Goal: Information Seeking & Learning: Learn about a topic

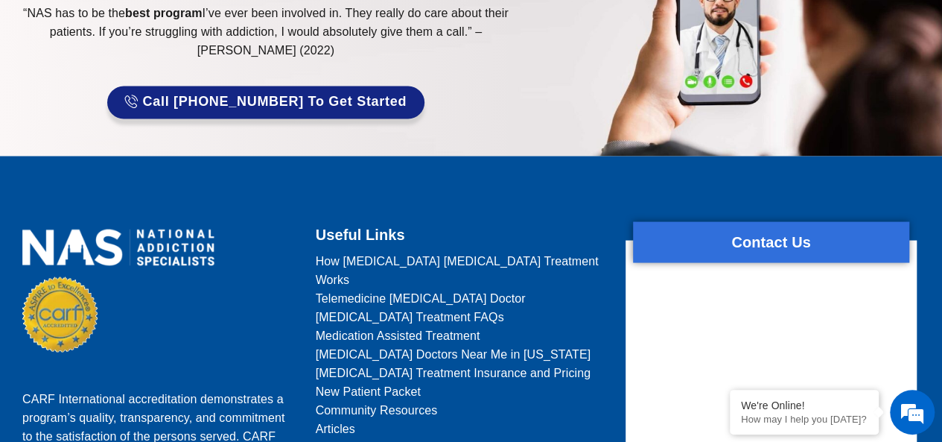
scroll to position [1342, 0]
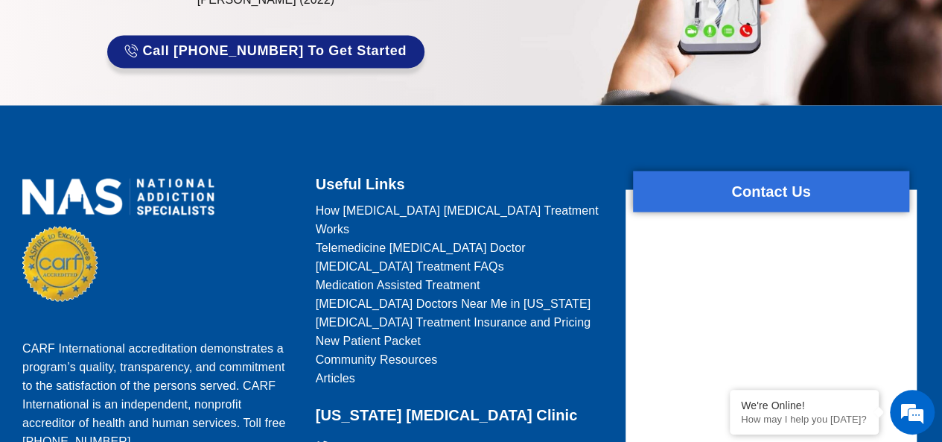
click at [488, 293] on span "[MEDICAL_DATA] Doctors Near Me in [US_STATE]" at bounding box center [454, 302] width 276 height 19
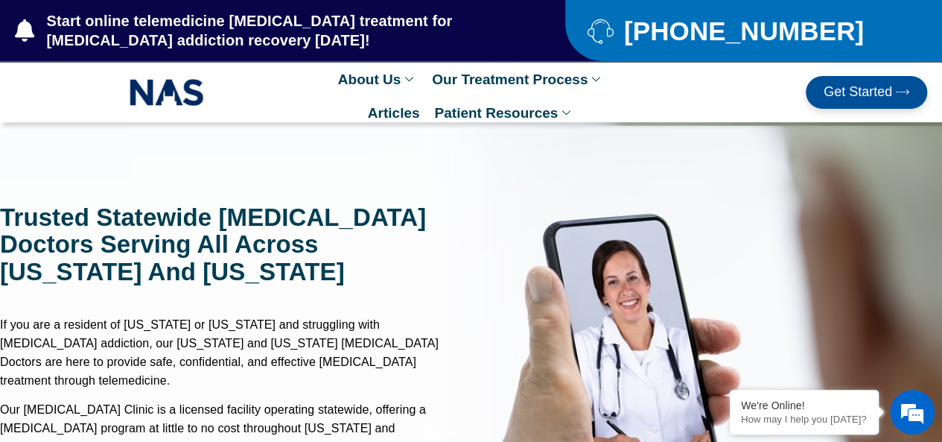
click at [879, 98] on span "Get Started" at bounding box center [858, 92] width 69 height 15
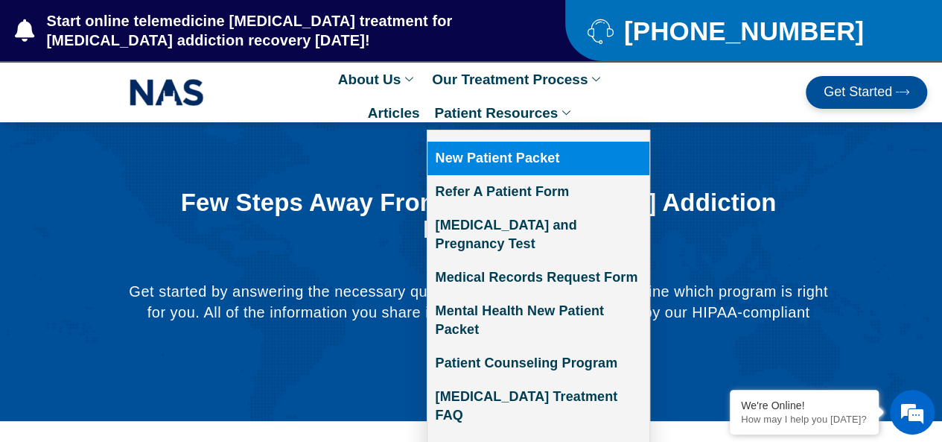
click at [556, 112] on link "Patient Resources" at bounding box center [504, 113] width 155 height 34
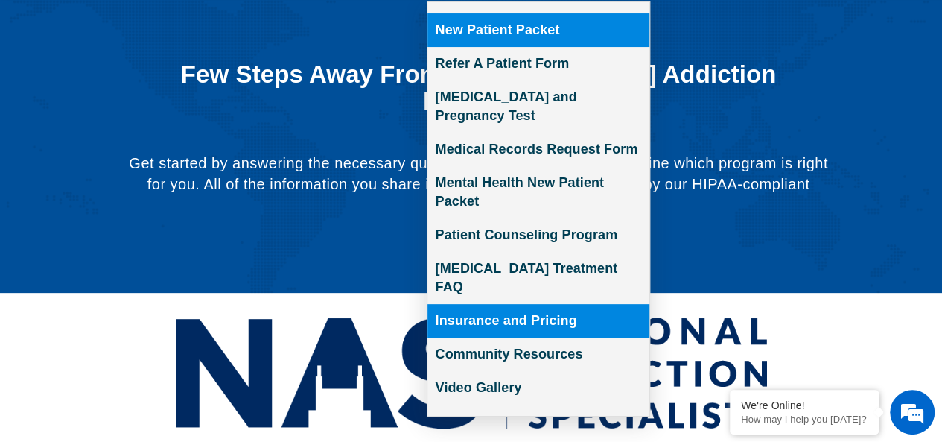
click at [538, 304] on link "Insurance and Pricing" at bounding box center [538, 321] width 222 height 34
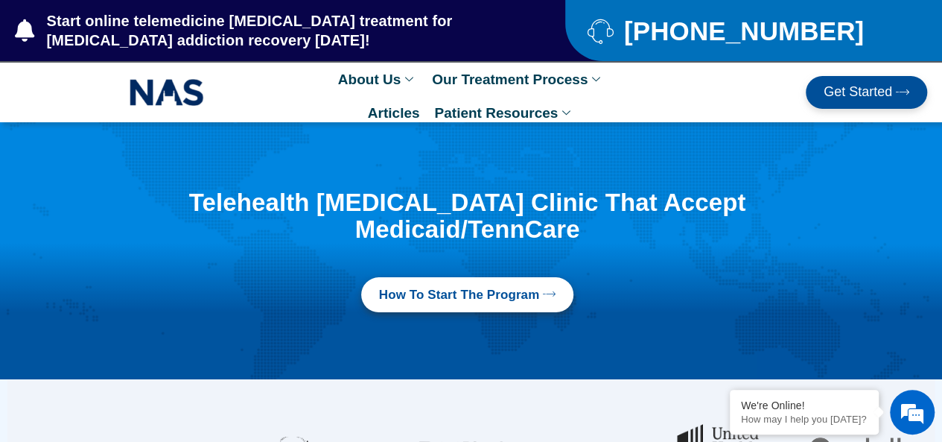
click at [536, 300] on span "How to Start the program" at bounding box center [459, 295] width 161 height 18
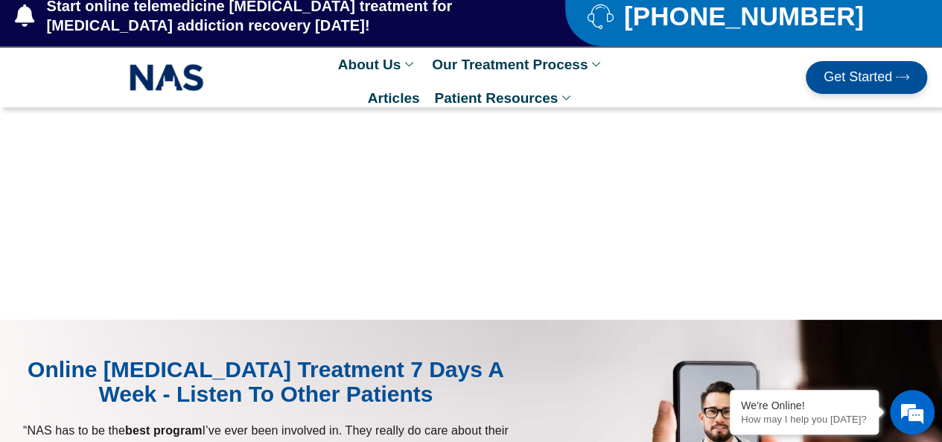
scroll to position [4, 0]
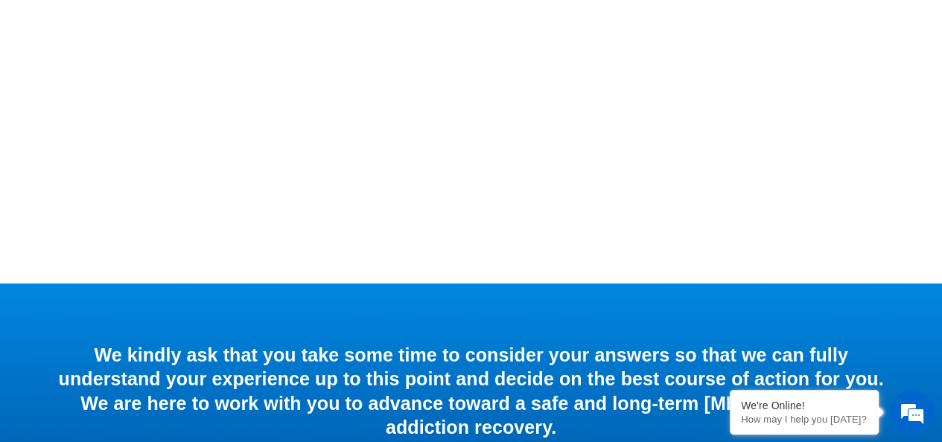
scroll to position [936, 0]
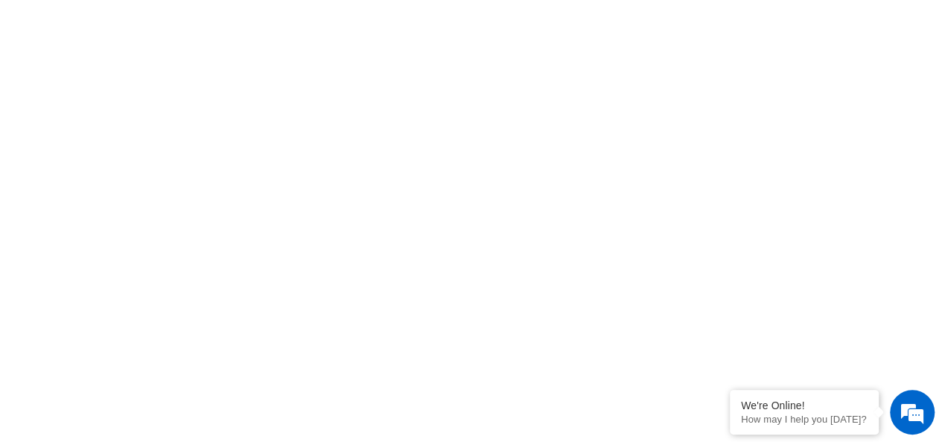
scroll to position [658, 0]
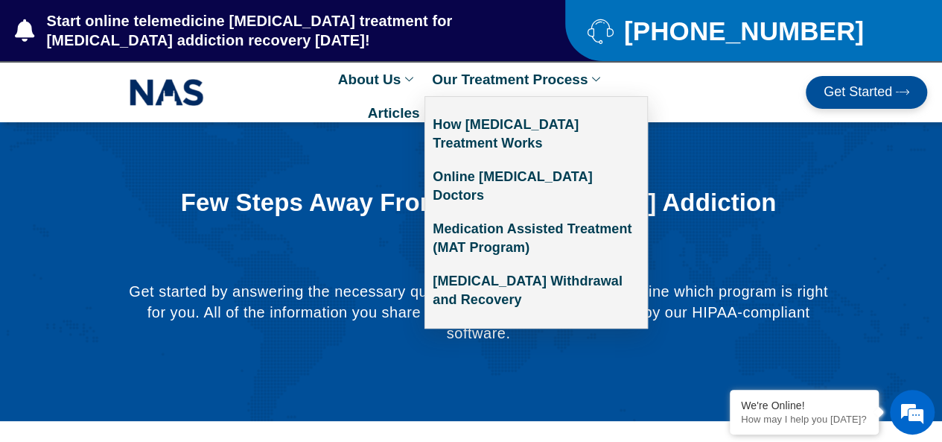
click at [579, 96] on ul "How Suboxone Treatment Works Online Suboxone Doctors Medication Assisted Treatm…" at bounding box center [535, 212] width 223 height 232
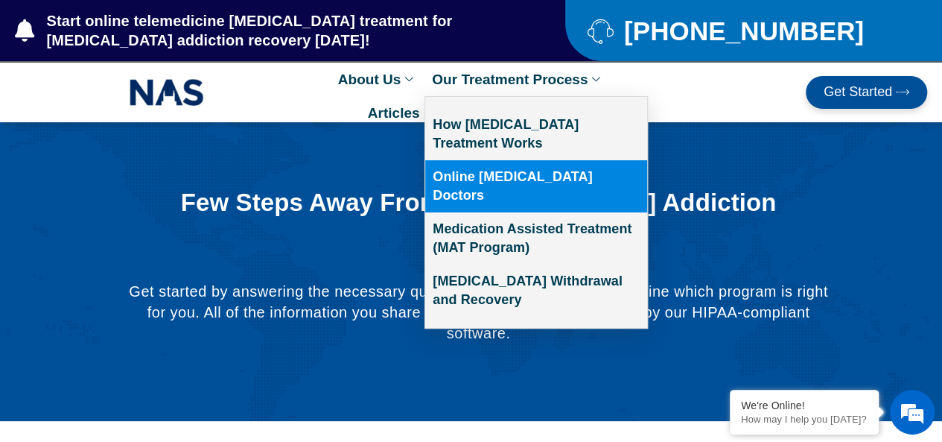
click at [564, 172] on link "Online [MEDICAL_DATA] Doctors" at bounding box center [536, 186] width 222 height 52
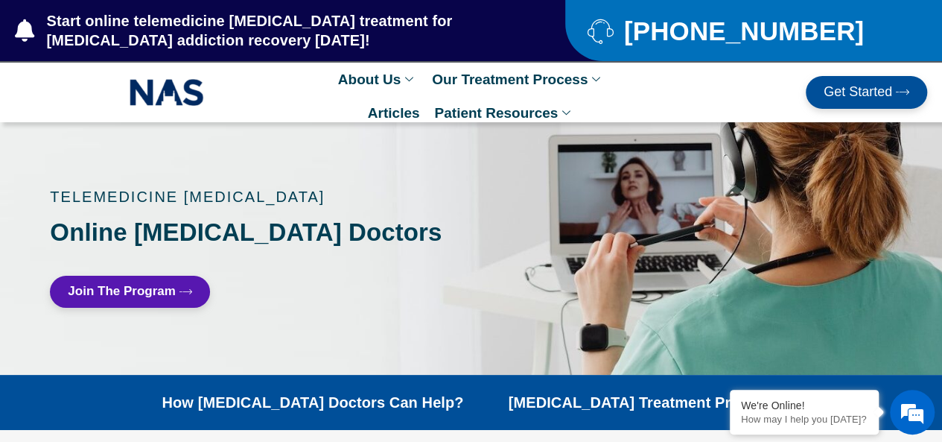
click at [161, 287] on span "Join The Program" at bounding box center [122, 291] width 108 height 14
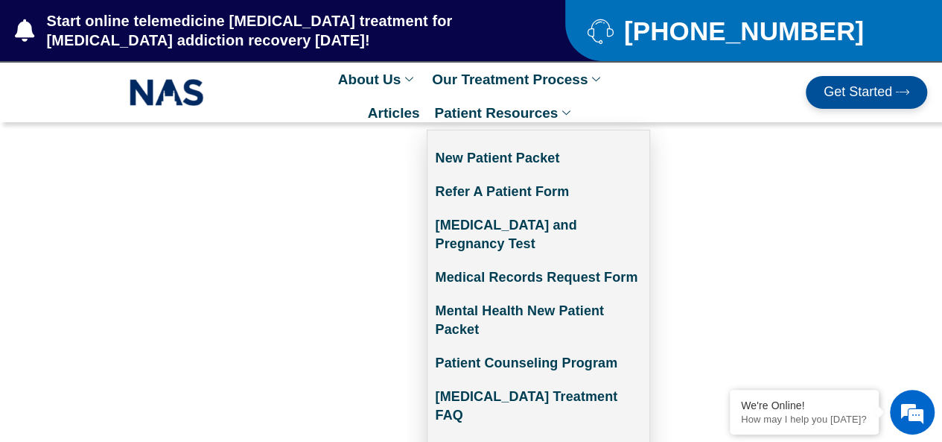
click at [515, 112] on link "Patient Resources" at bounding box center [504, 113] width 155 height 34
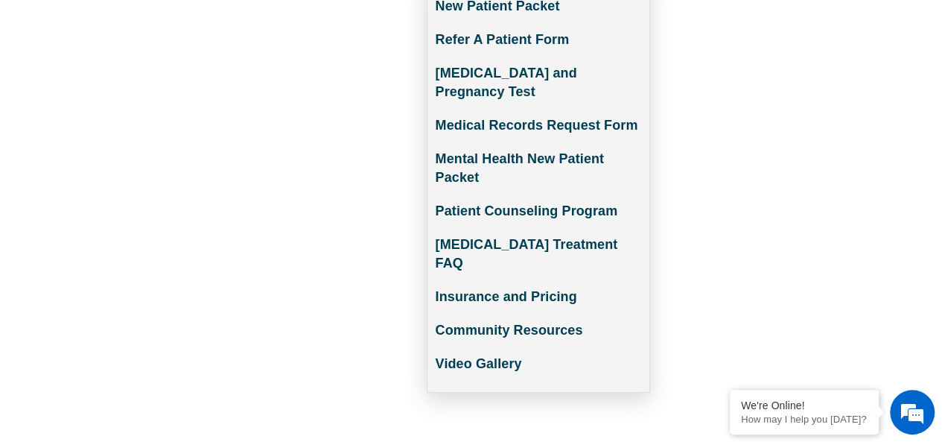
scroll to position [153, 0]
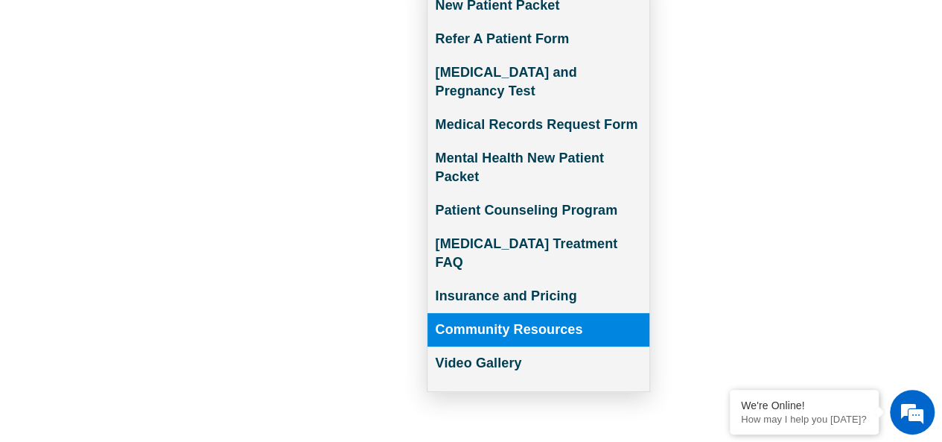
click at [569, 313] on link "Community Resources" at bounding box center [538, 330] width 222 height 34
click at [570, 313] on link "Community Resources" at bounding box center [538, 330] width 222 height 34
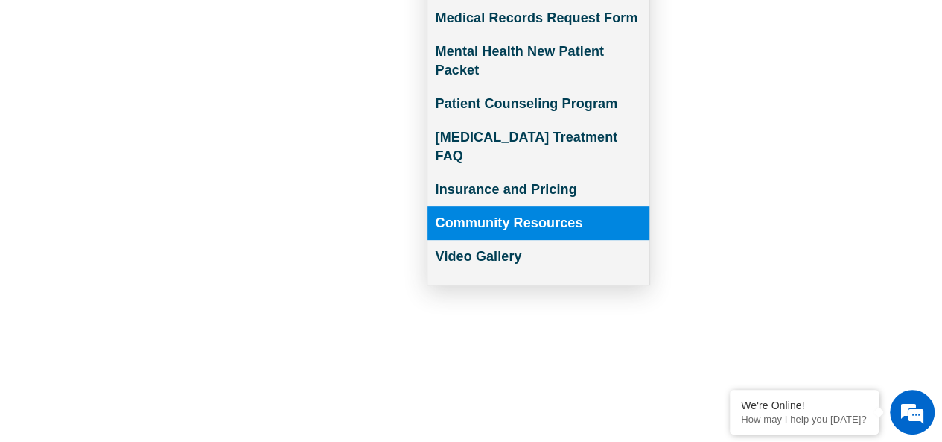
scroll to position [268, 0]
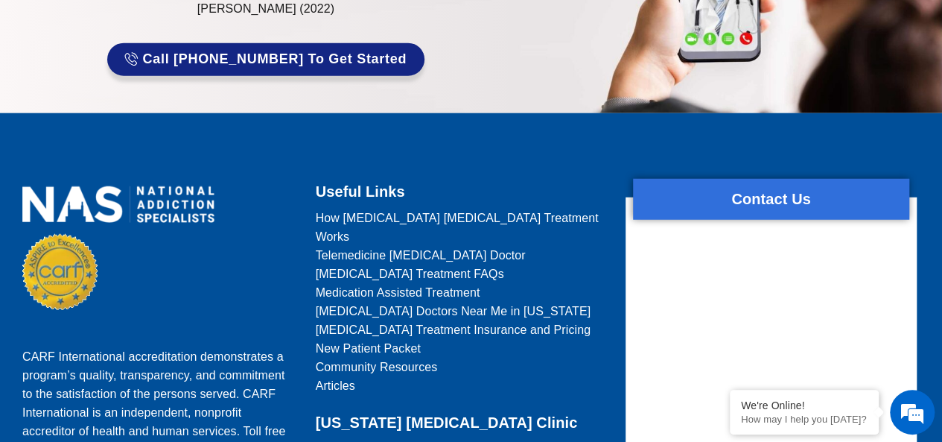
scroll to position [1852, 0]
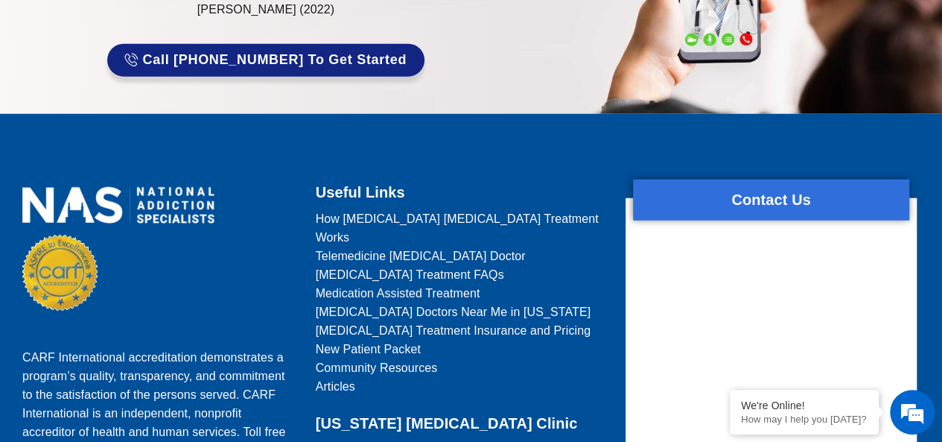
click at [430, 246] on span "Telemedicine [MEDICAL_DATA] Doctor" at bounding box center [421, 255] width 210 height 19
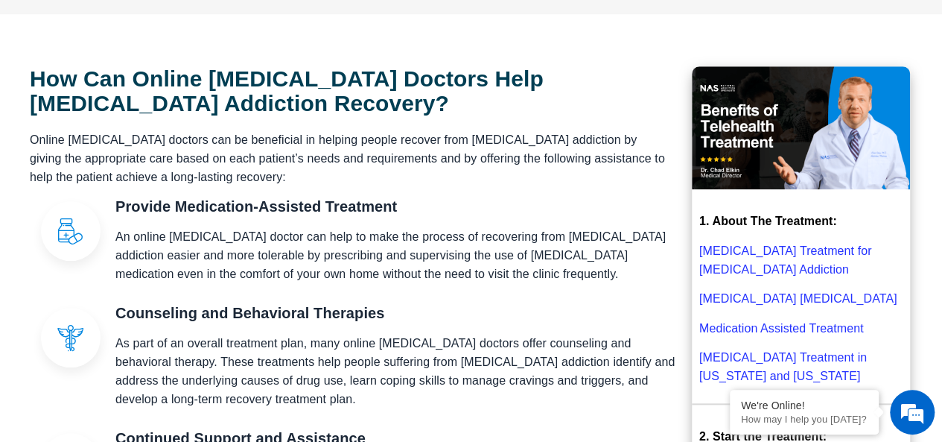
scroll to position [584, 0]
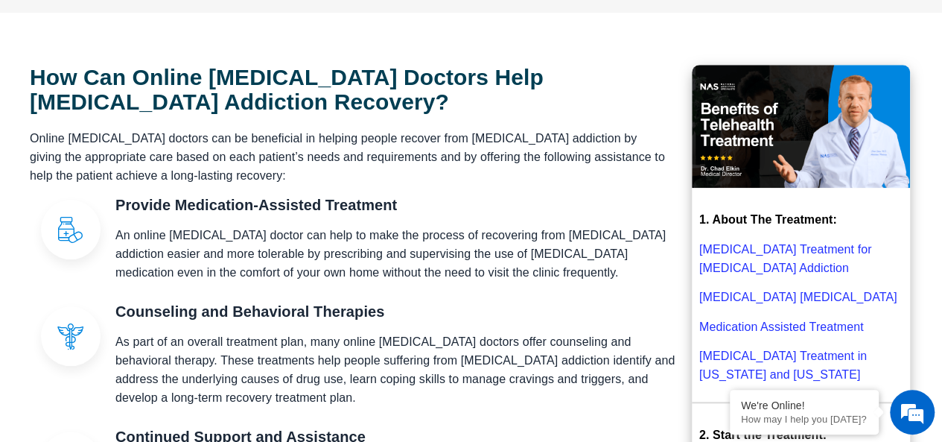
click at [660, 305] on h3 "Counseling and Behavioral Therapies" at bounding box center [399, 311] width 569 height 18
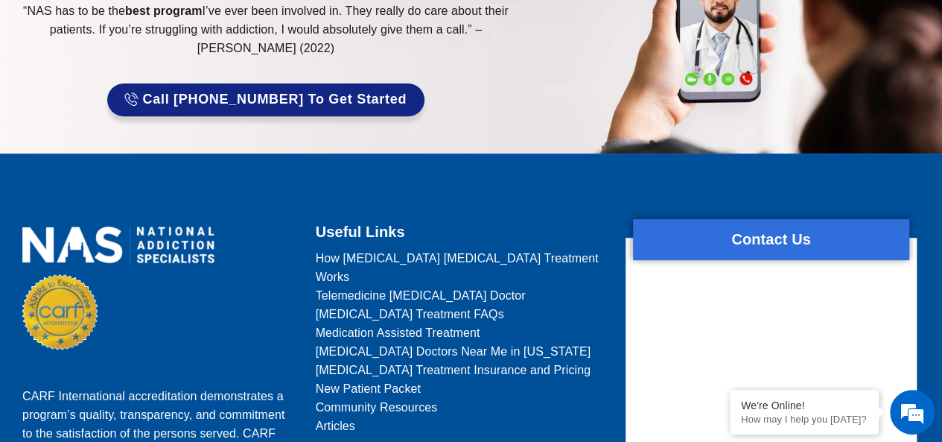
scroll to position [3078, 0]
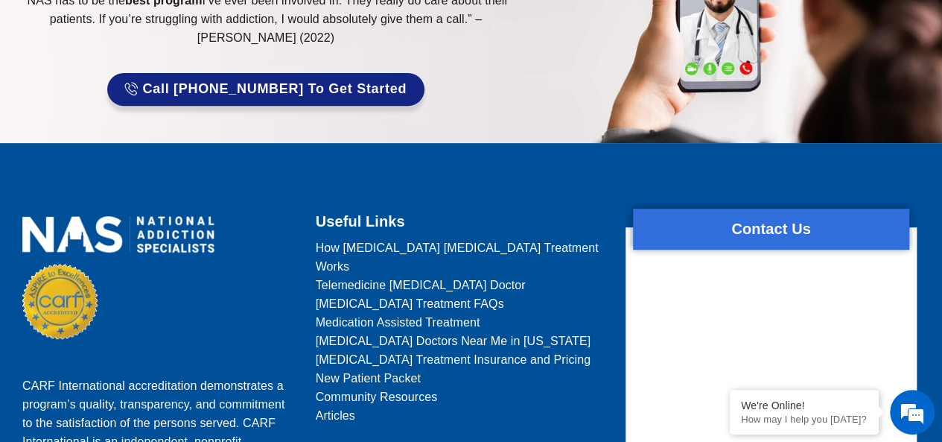
click at [353, 387] on span "Community Resources" at bounding box center [377, 396] width 122 height 19
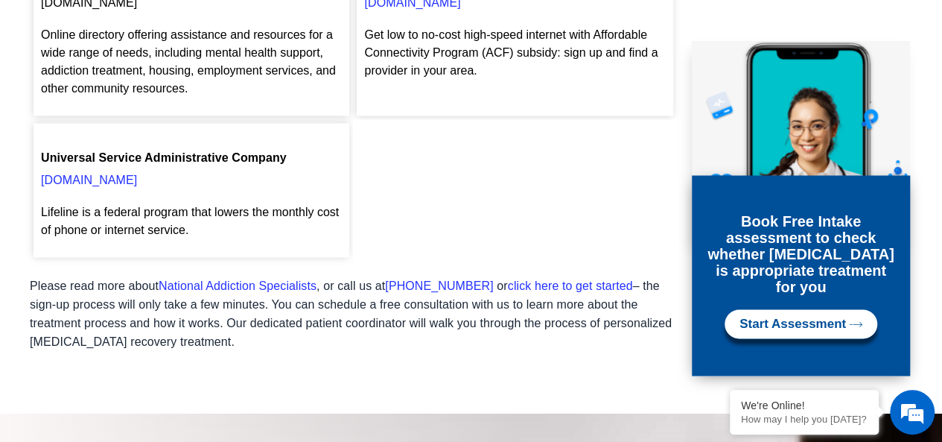
scroll to position [1305, 0]
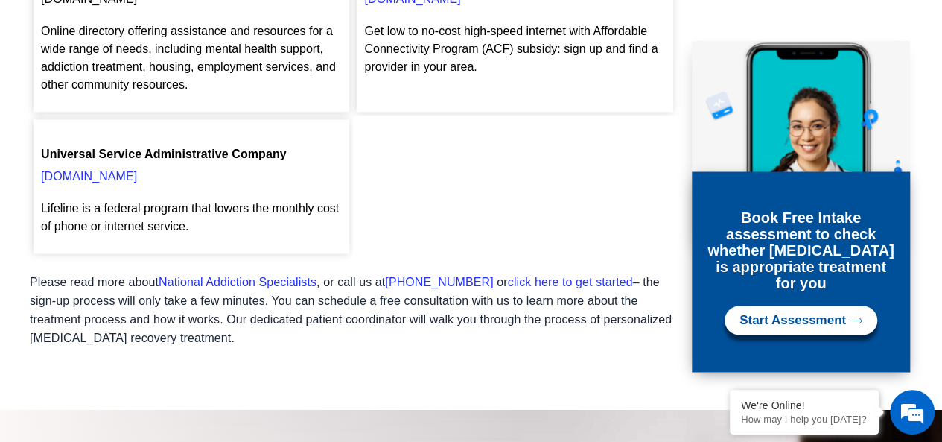
click at [88, 169] on link "[DOMAIN_NAME]" at bounding box center [89, 175] width 96 height 13
